Goal: Transaction & Acquisition: Register for event/course

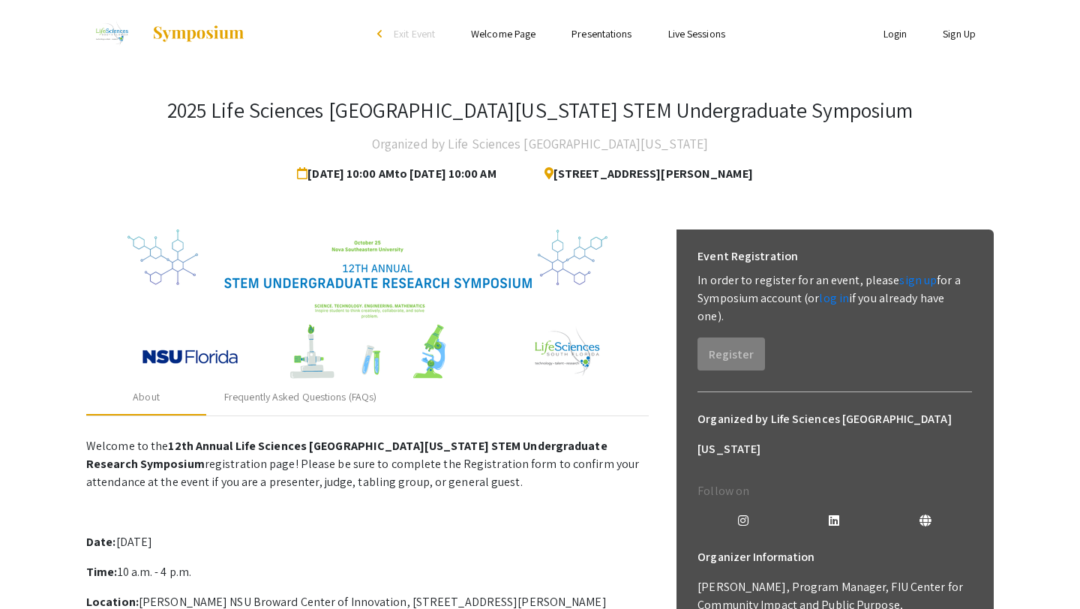
click at [955, 39] on link "Sign Up" at bounding box center [959, 33] width 33 height 13
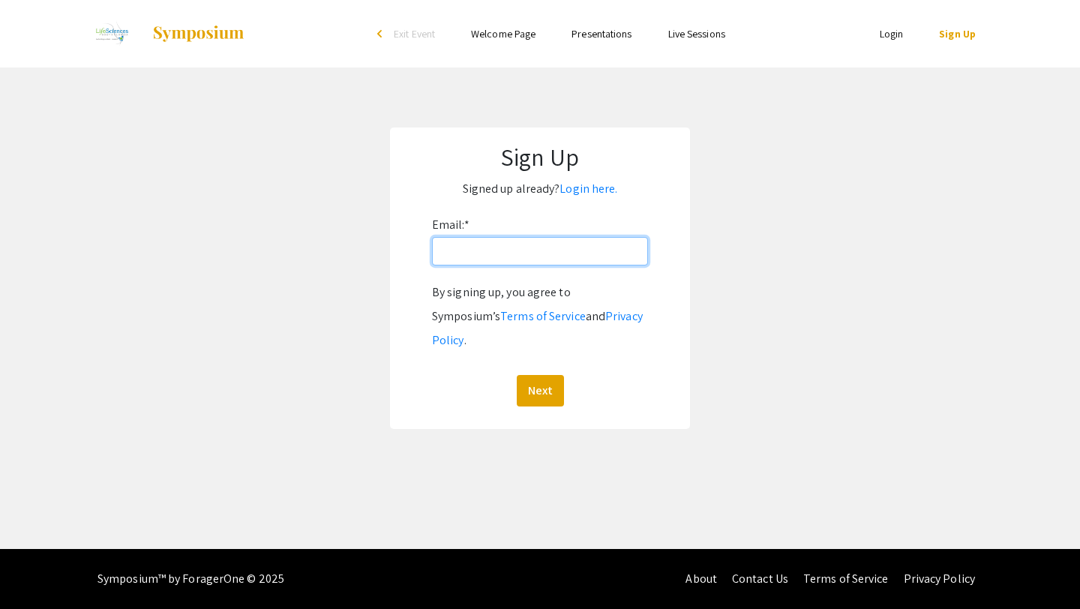
click at [489, 254] on input "Email: *" at bounding box center [540, 251] width 216 height 28
type input "[EMAIL_ADDRESS][DOMAIN_NAME]"
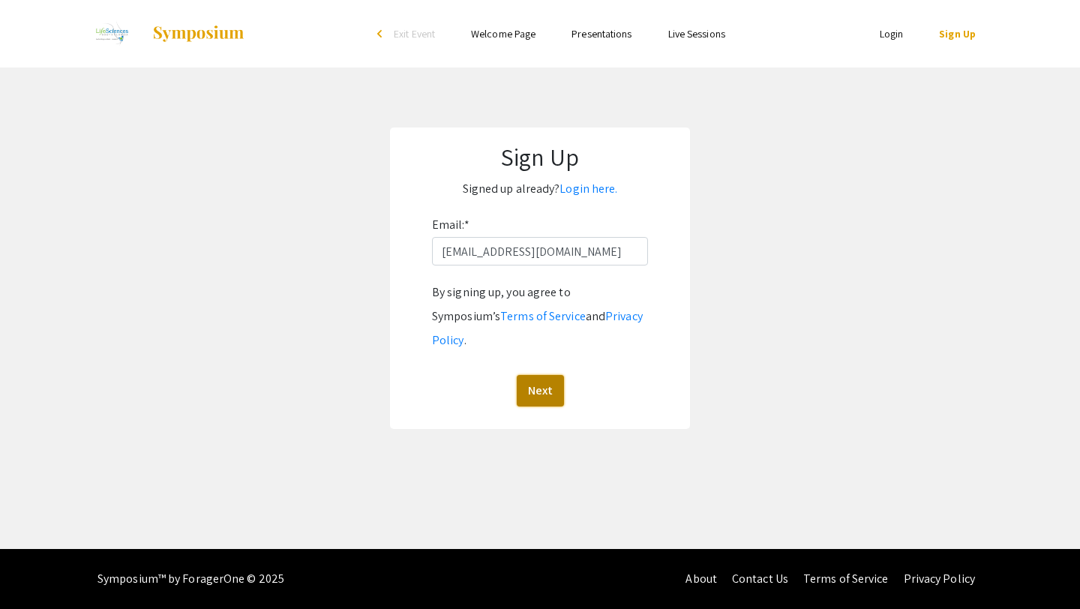
click at [546, 375] on button "Next" at bounding box center [540, 390] width 47 height 31
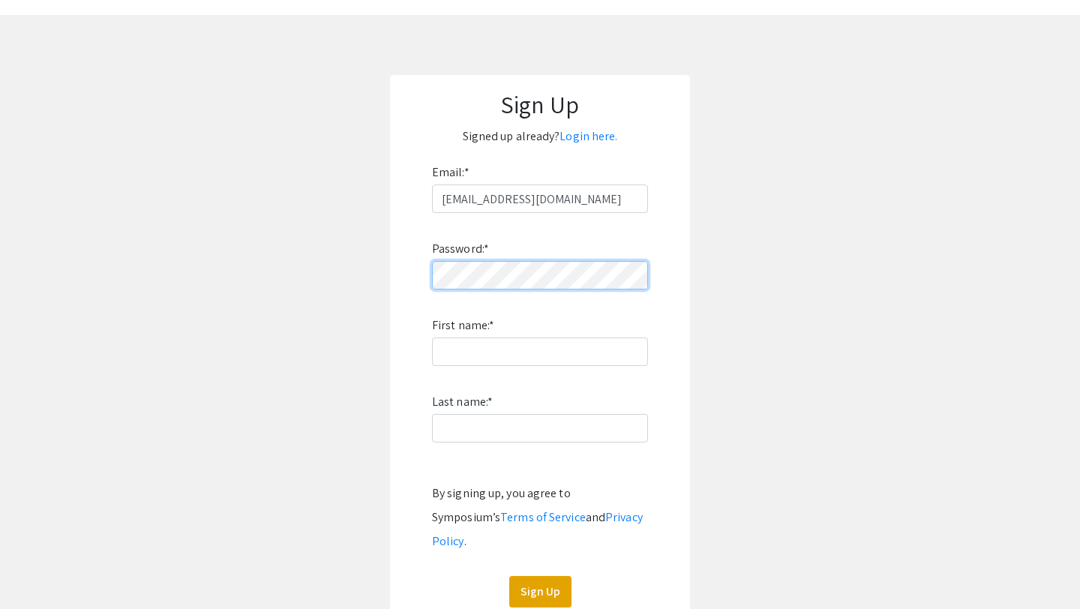
scroll to position [62, 0]
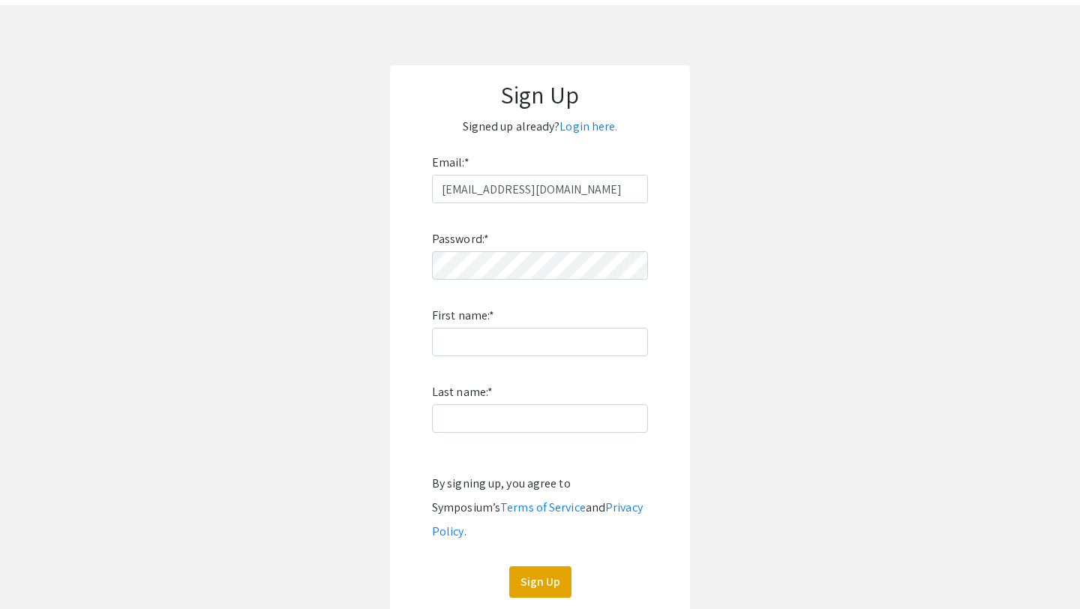
click at [583, 357] on div "Password: * First name: * Last name: * By signing up, you agree to Symposium’s …" at bounding box center [540, 400] width 216 height 394
click at [583, 356] on div "Password: * First name: * Last name: * By signing up, you agree to Symposium’s …" at bounding box center [540, 400] width 216 height 394
click at [575, 355] on input "First name: *" at bounding box center [540, 342] width 216 height 28
type input "Aleena"
click at [481, 423] on input "Last name: *" at bounding box center [540, 418] width 216 height 28
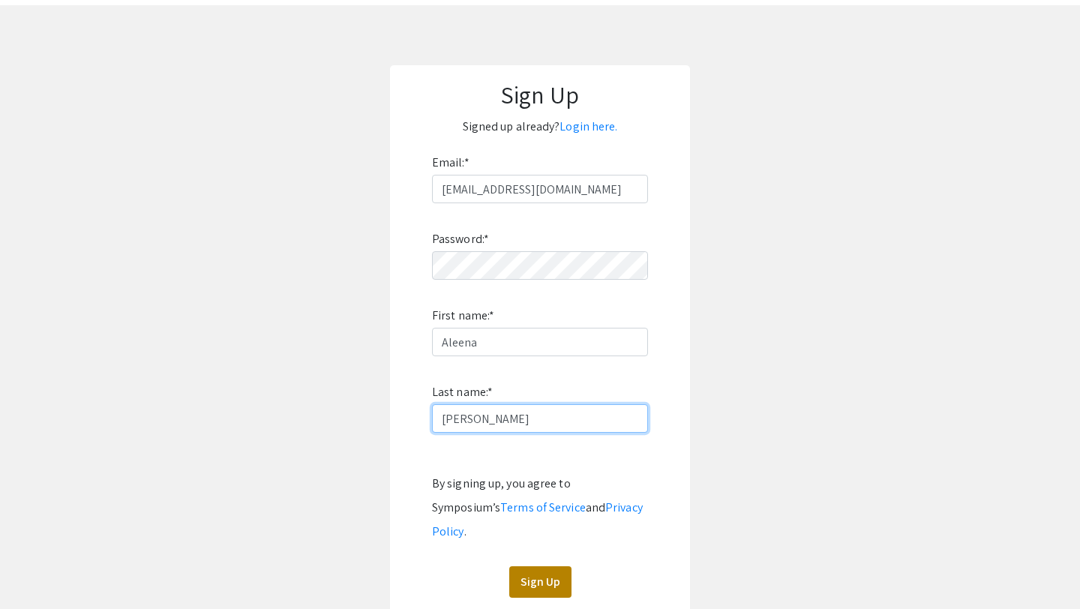
type input "[PERSON_NAME]"
click at [539, 566] on button "Sign Up" at bounding box center [540, 581] width 62 height 31
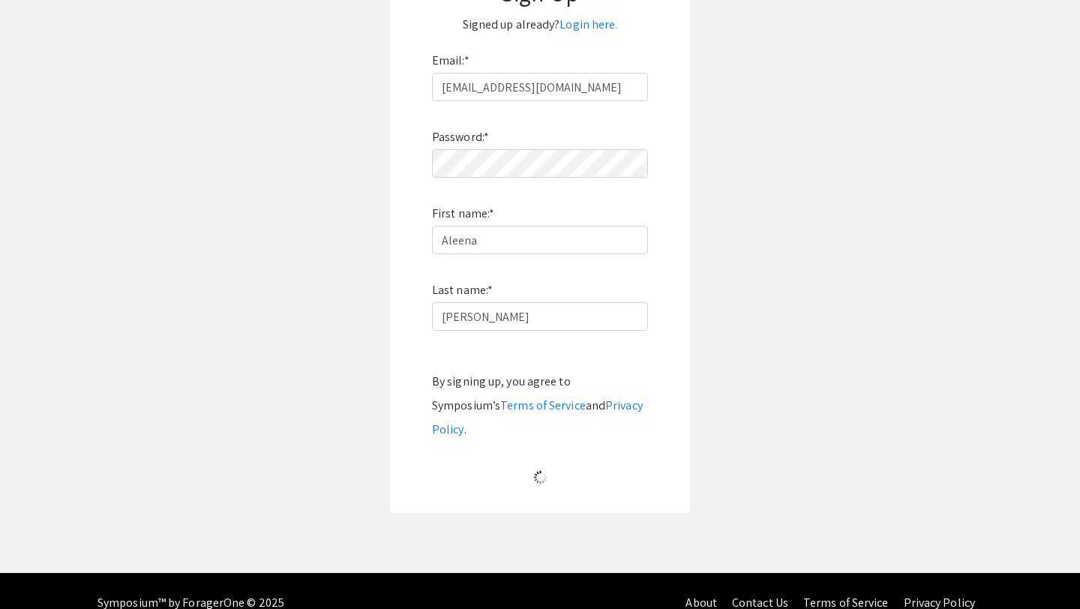
scroll to position [0, 0]
